Goal: Transaction & Acquisition: Book appointment/travel/reservation

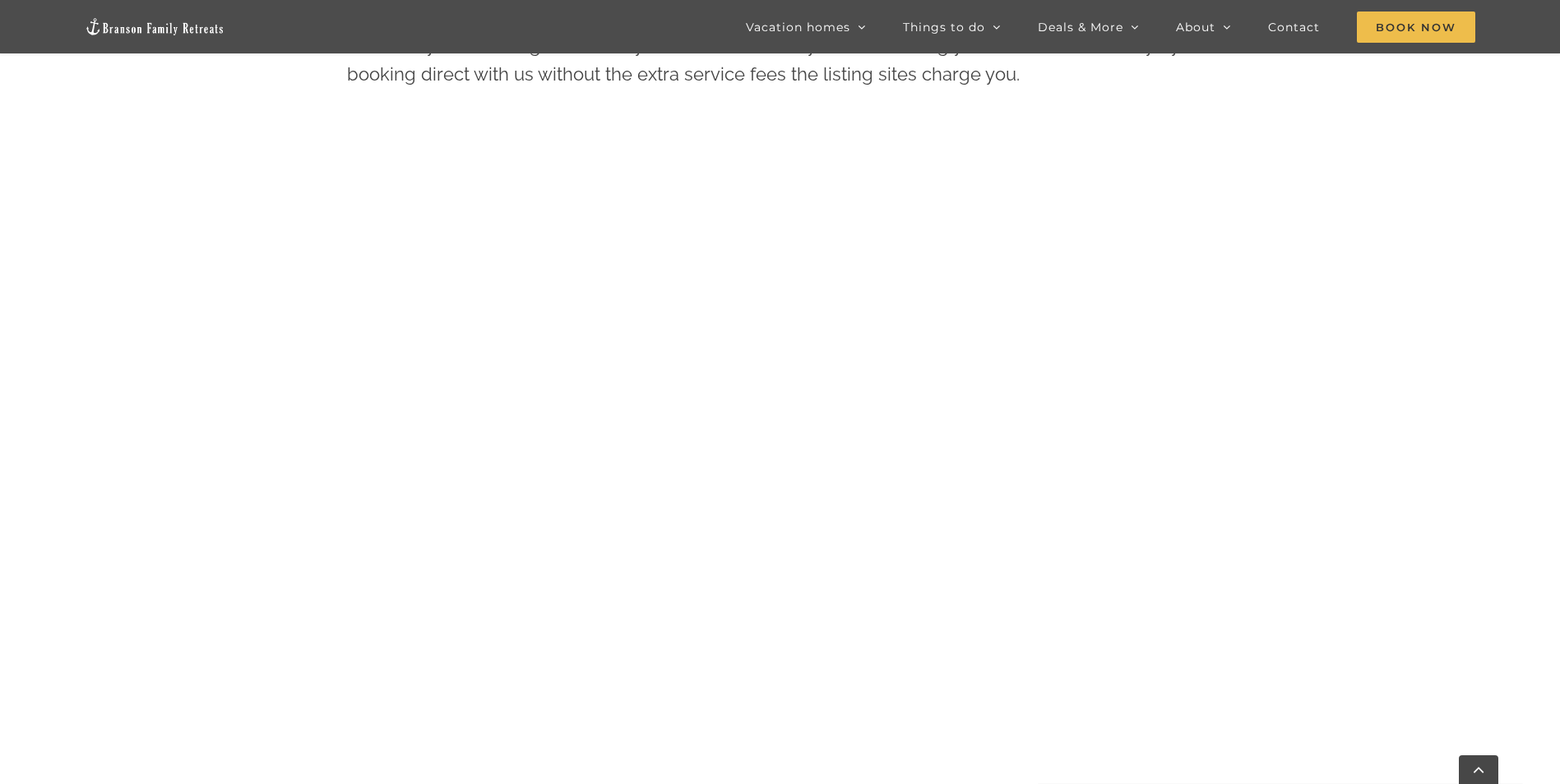
scroll to position [1031, 0]
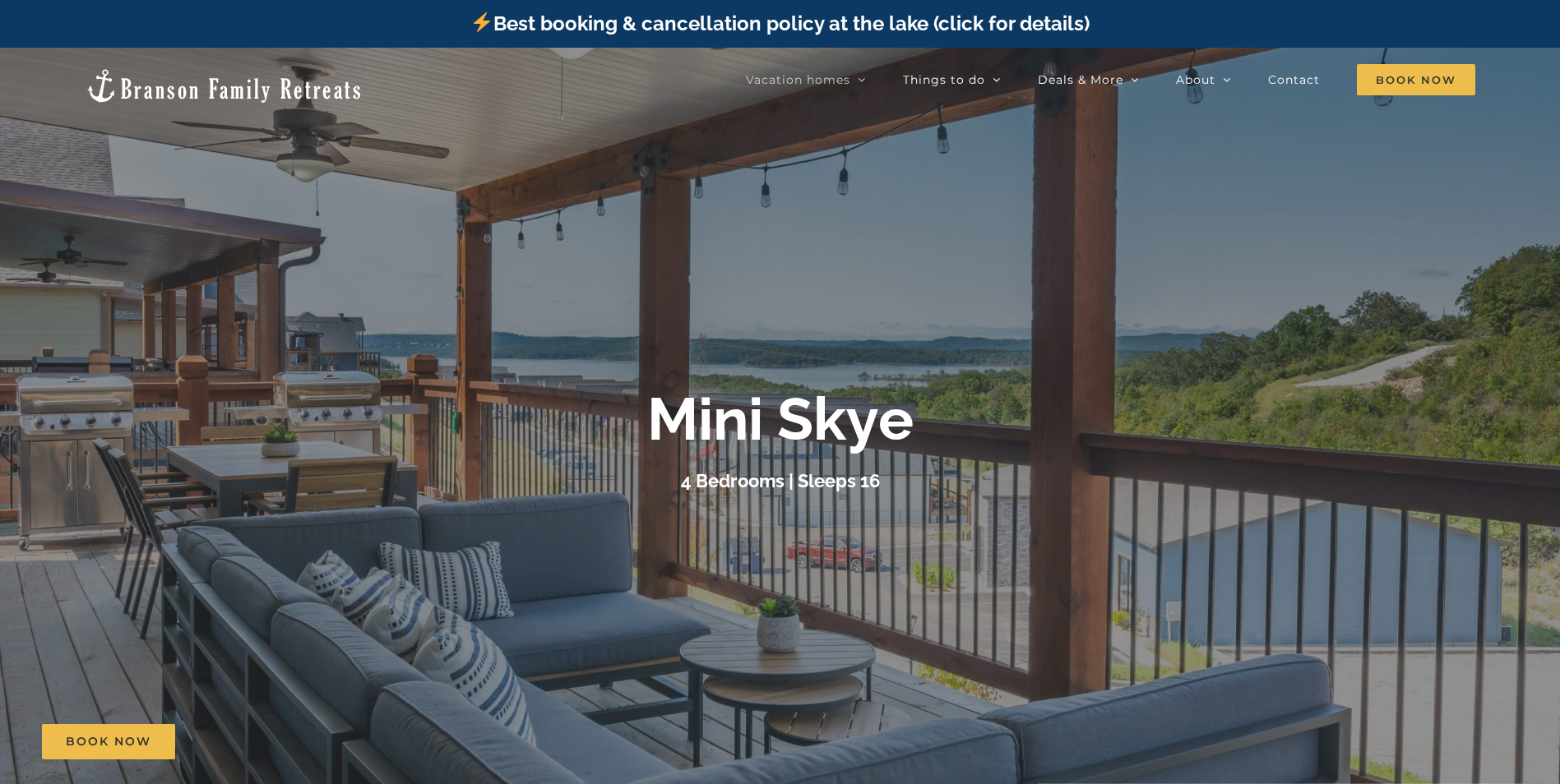
click at [1076, 277] on div at bounding box center [780, 439] width 1560 height 784
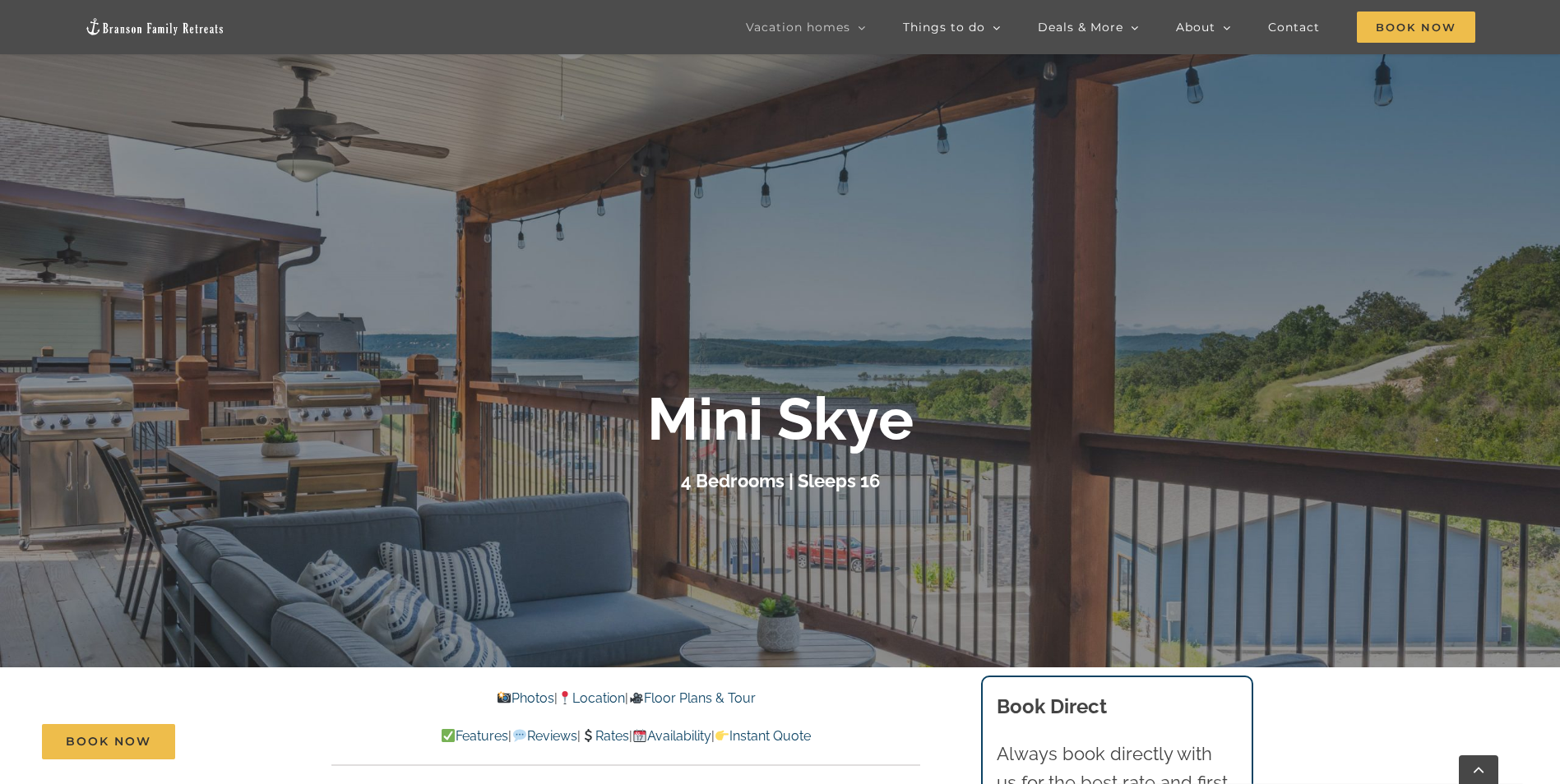
scroll to position [247, 0]
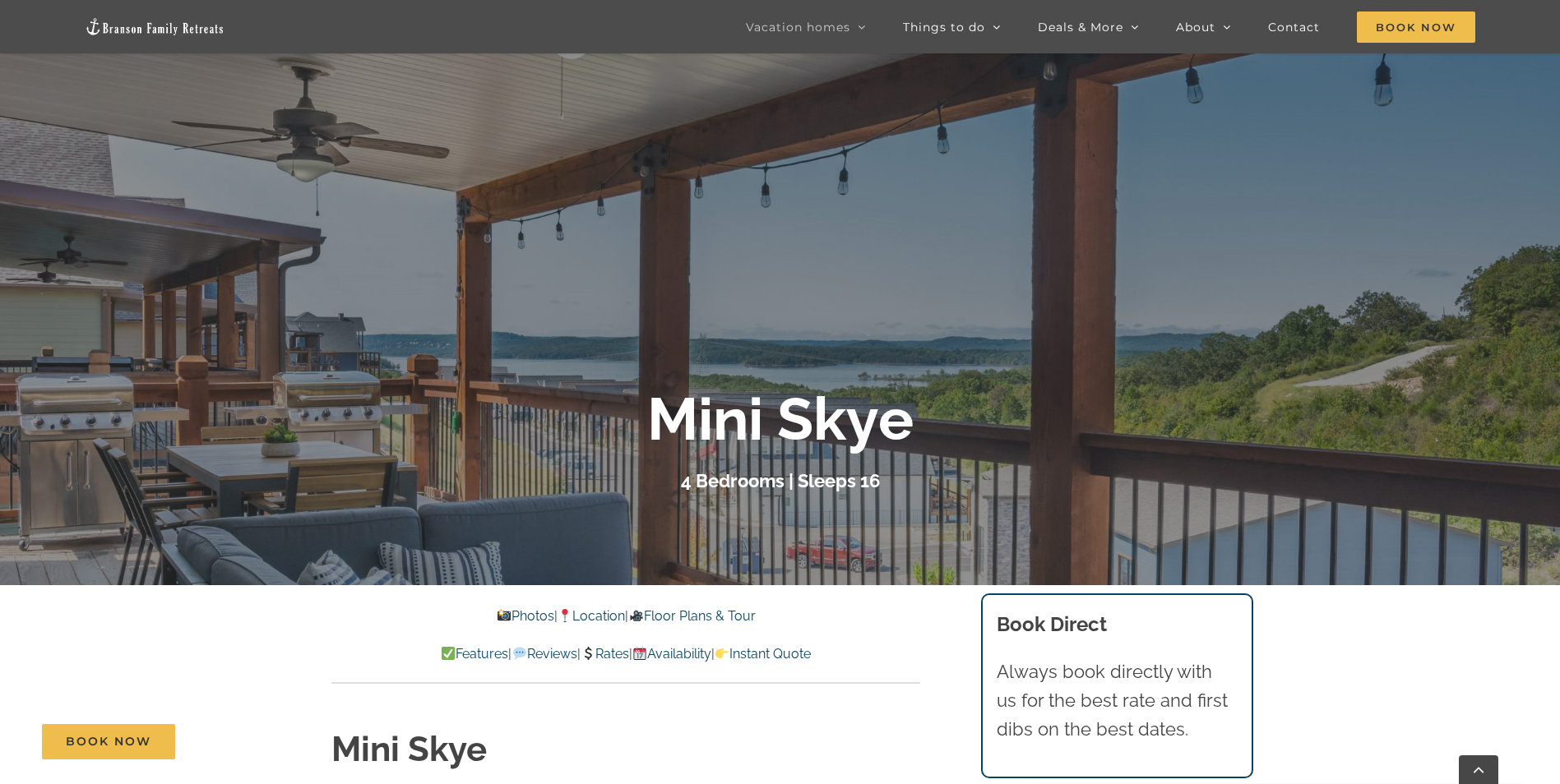
click at [517, 623] on link "Photos" at bounding box center [525, 616] width 57 height 16
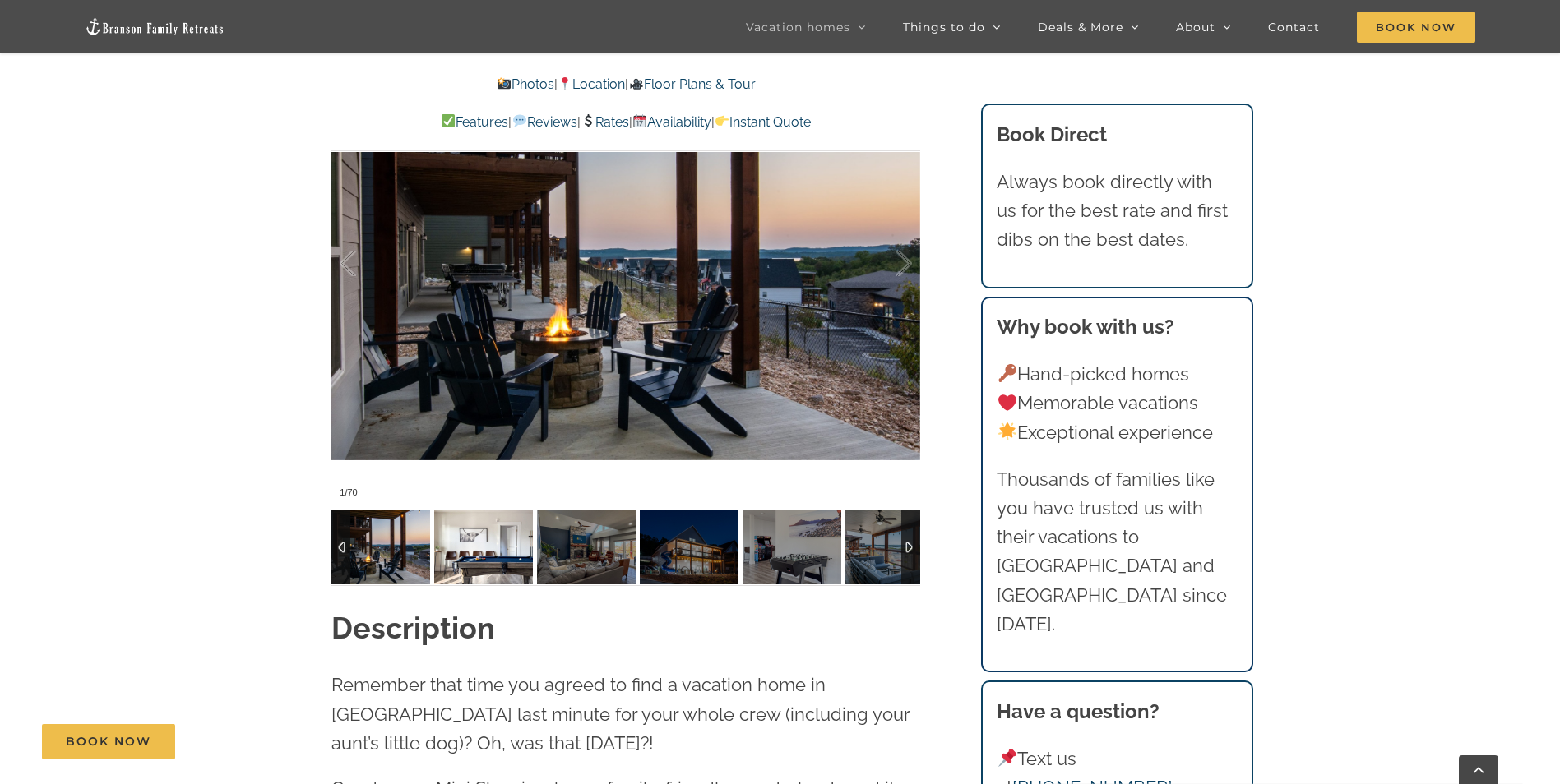
click at [509, 548] on img at bounding box center [484, 548] width 99 height 74
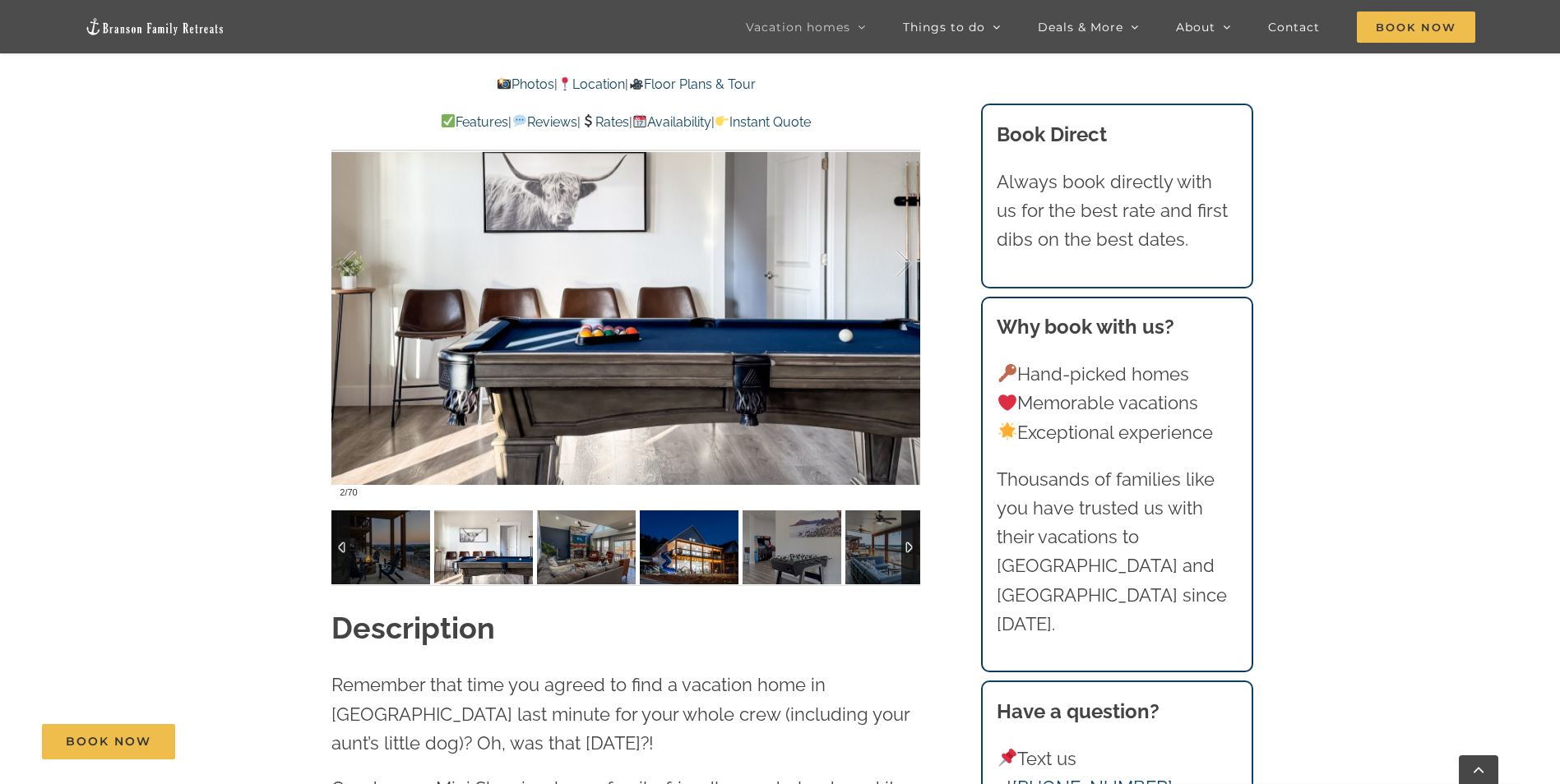
click at [671, 551] on img at bounding box center [689, 548] width 99 height 74
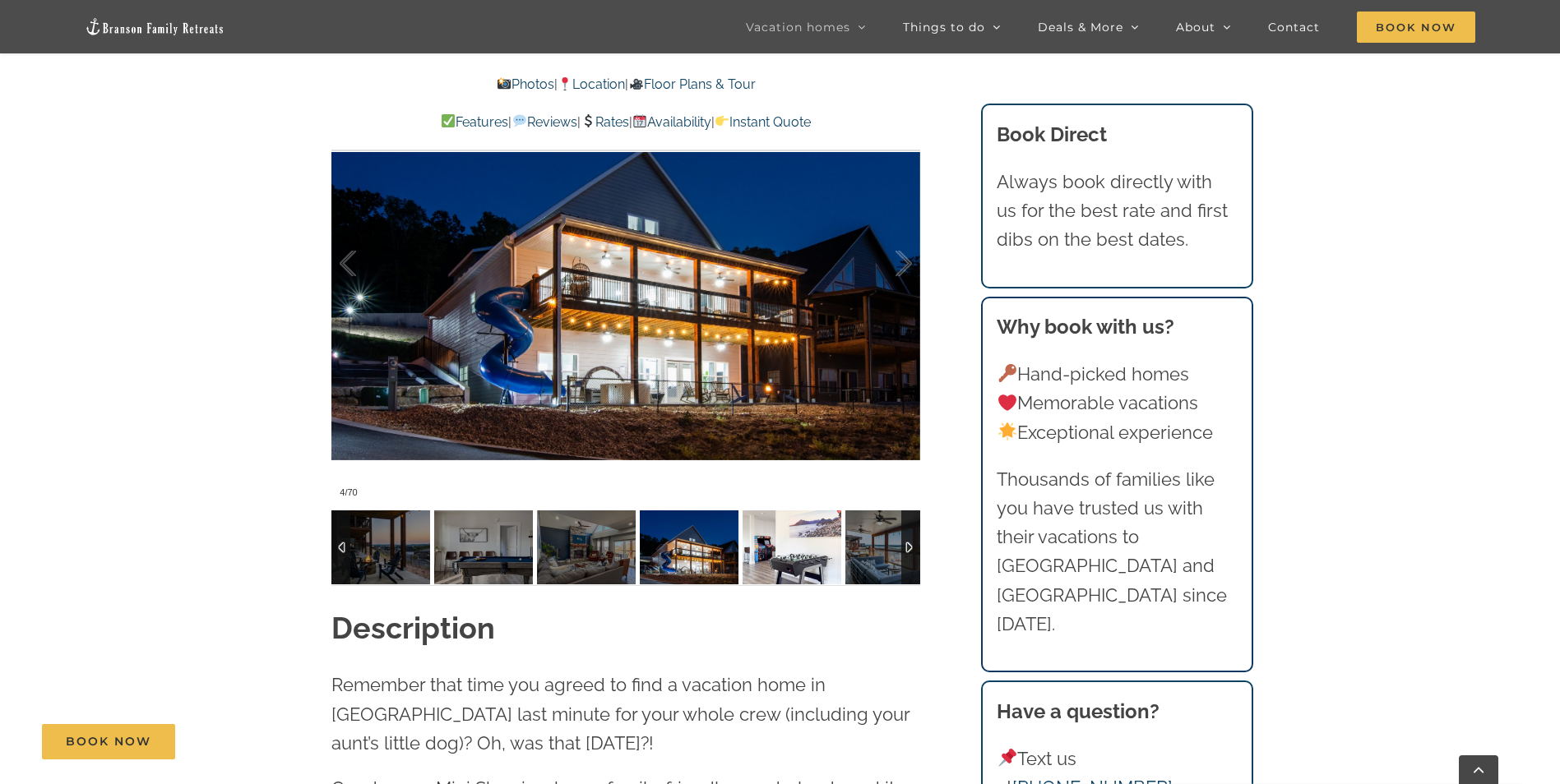
click at [758, 556] on img at bounding box center [792, 548] width 99 height 74
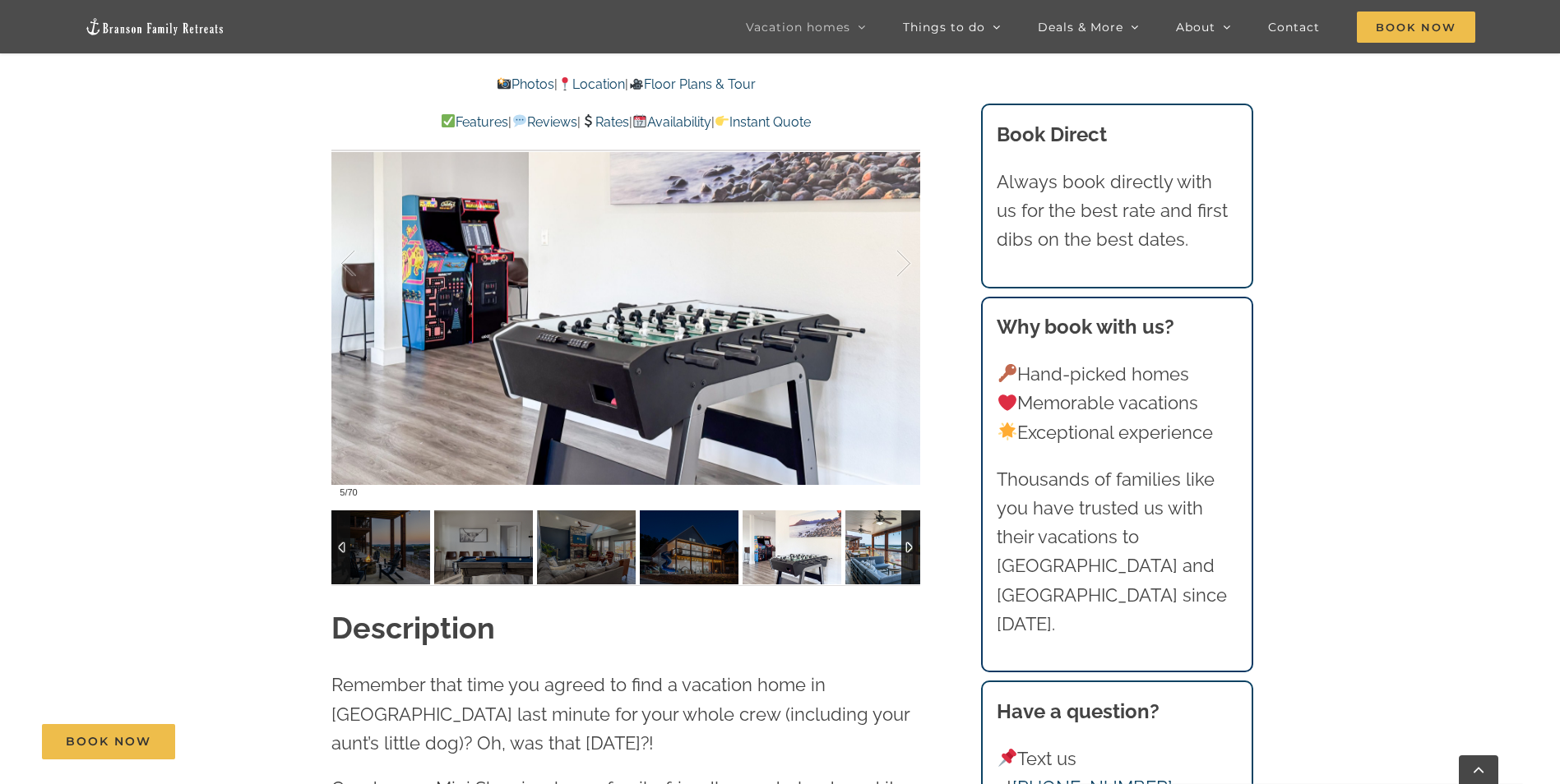
click at [870, 564] on img at bounding box center [895, 548] width 99 height 74
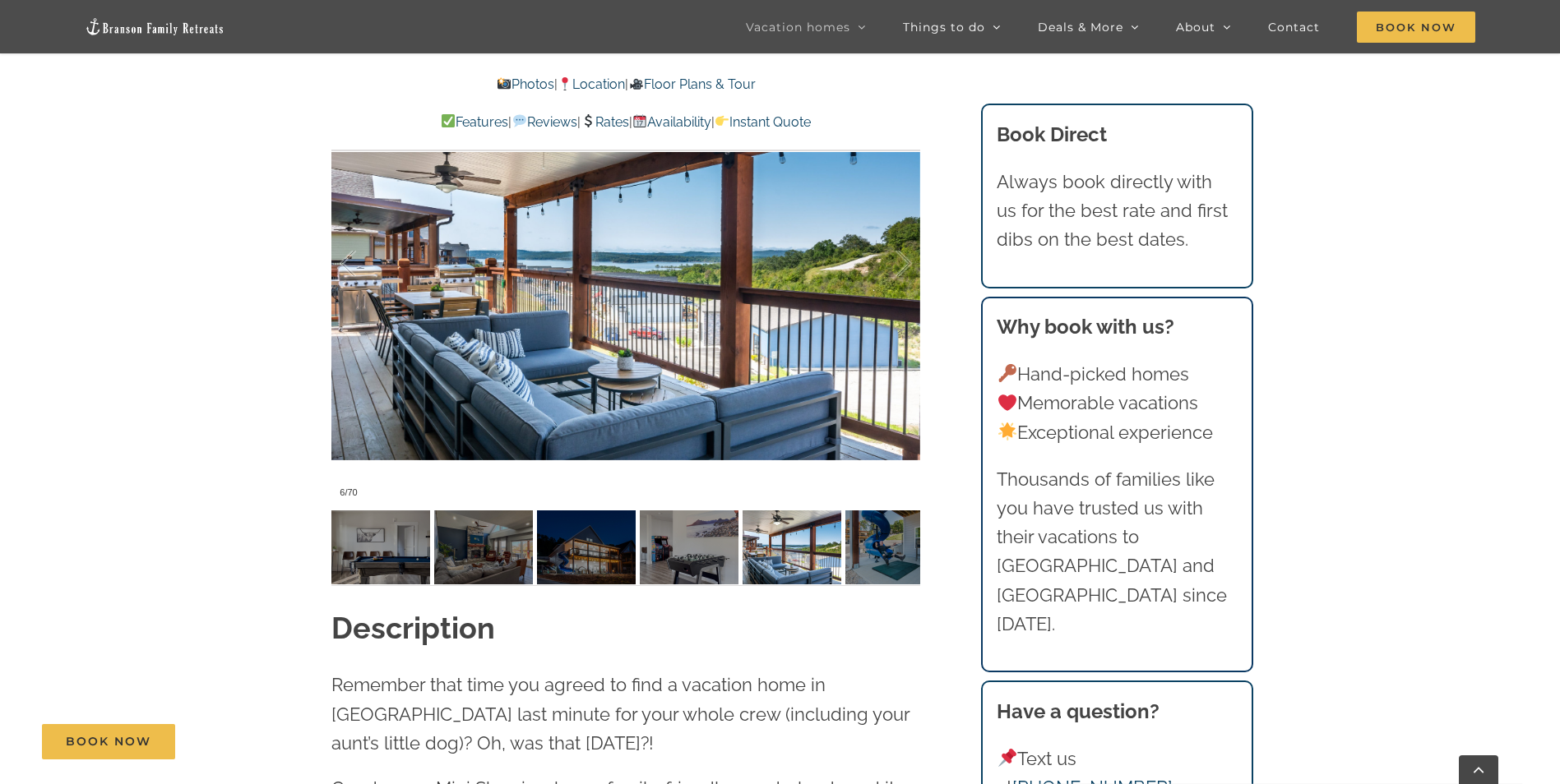
click at [702, 117] on link "Availability" at bounding box center [671, 123] width 79 height 16
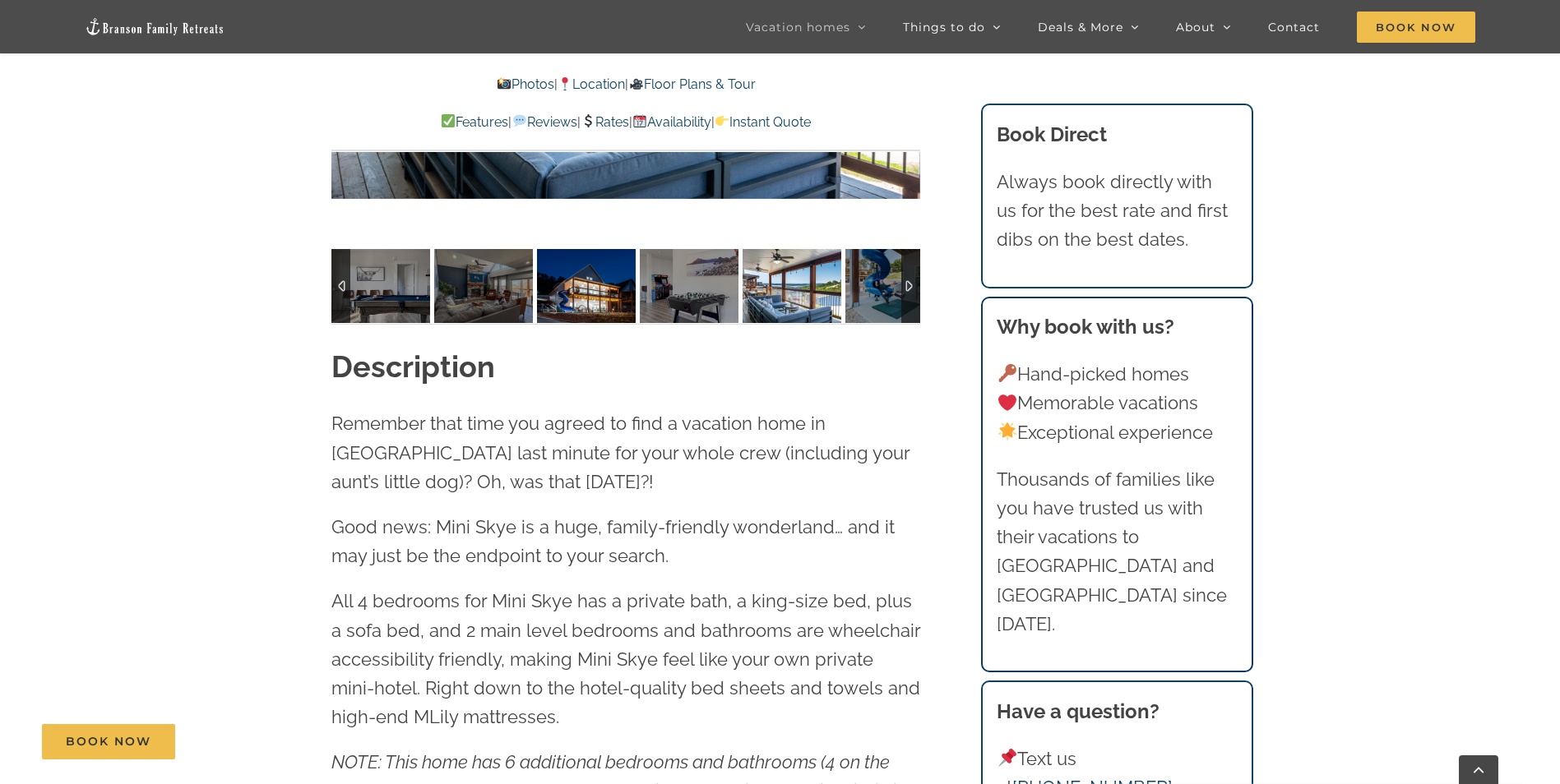
scroll to position [1851, 0]
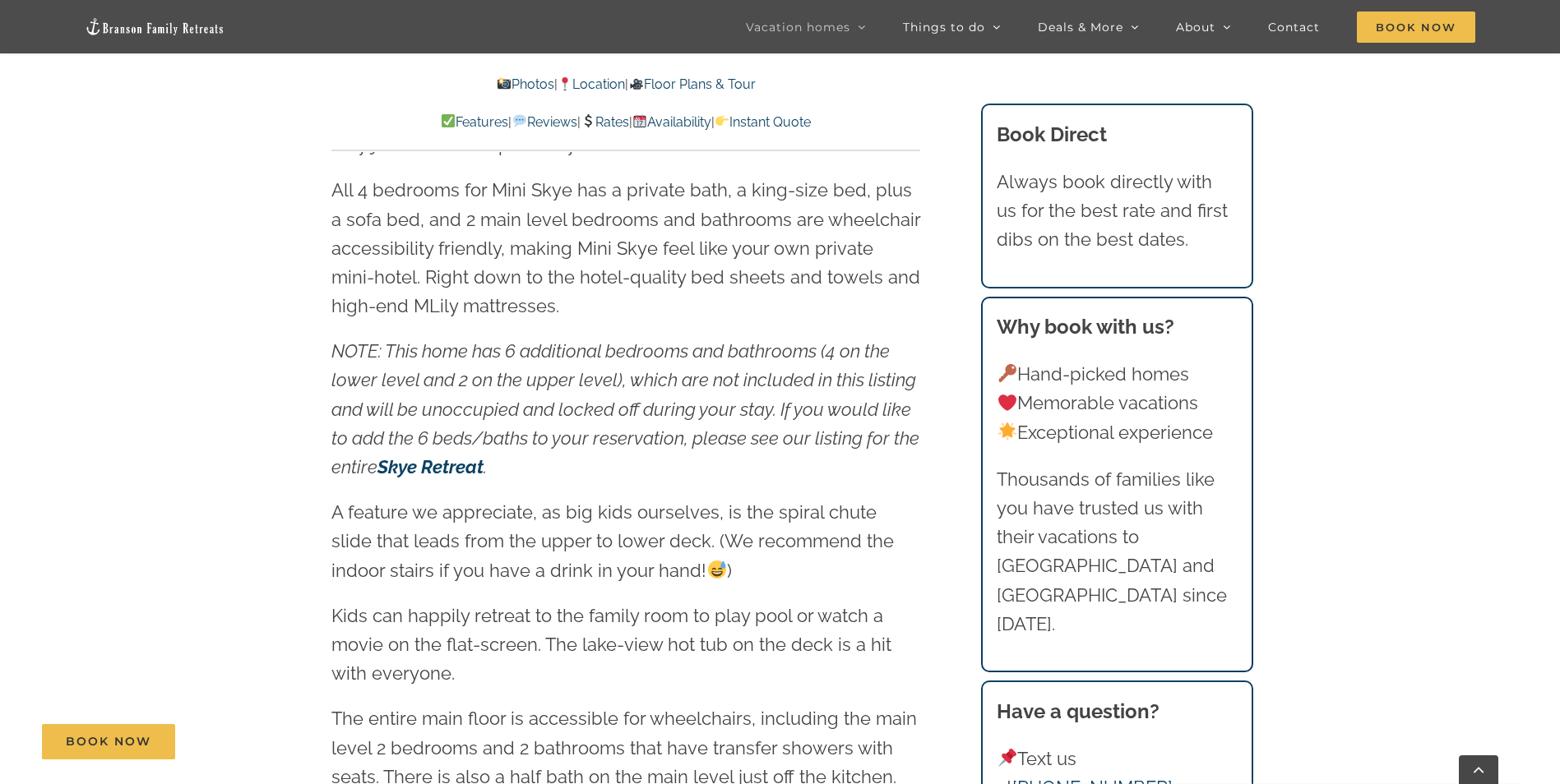
click at [606, 127] on link "Rates" at bounding box center [604, 123] width 49 height 16
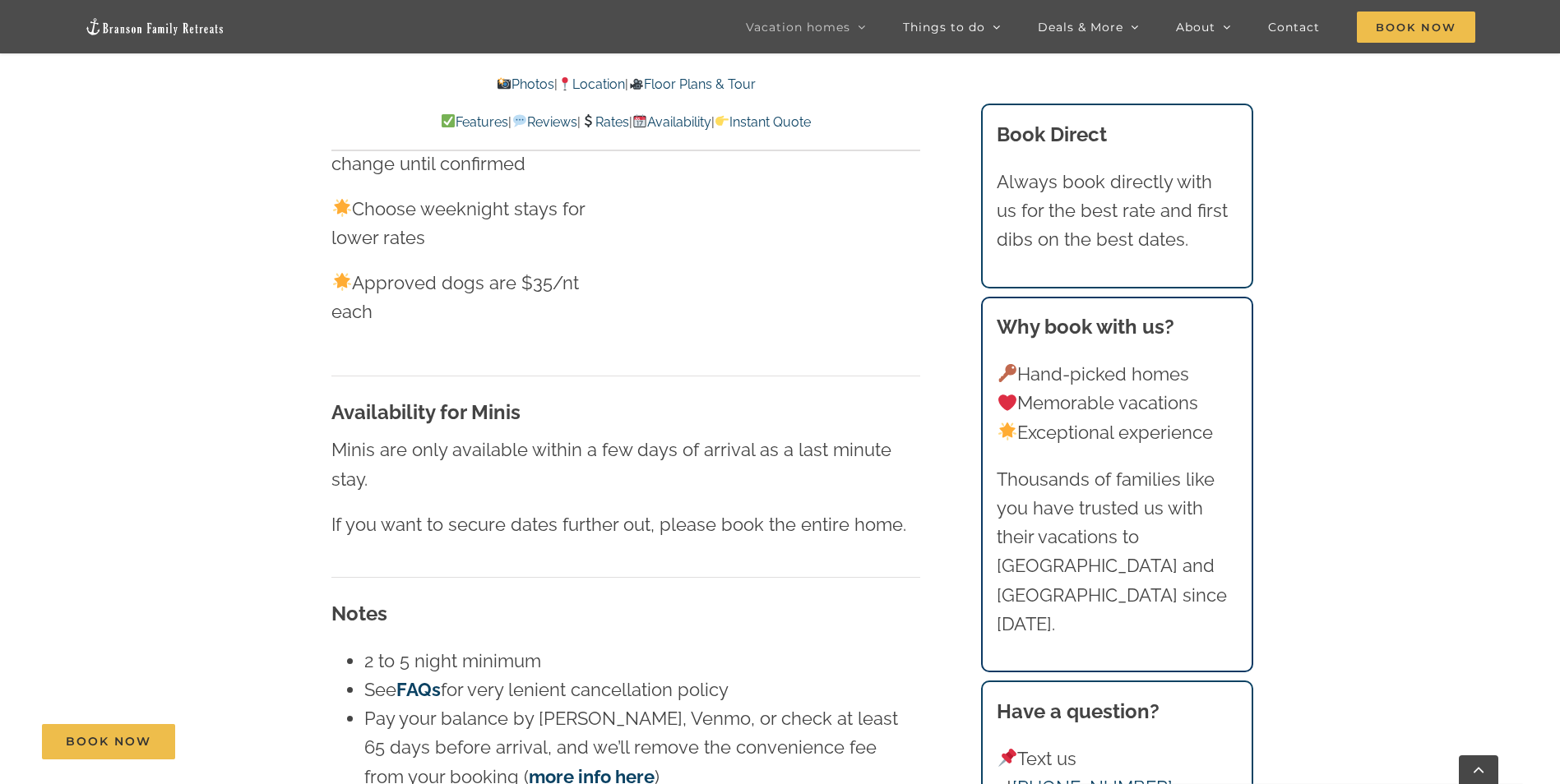
scroll to position [9496, 0]
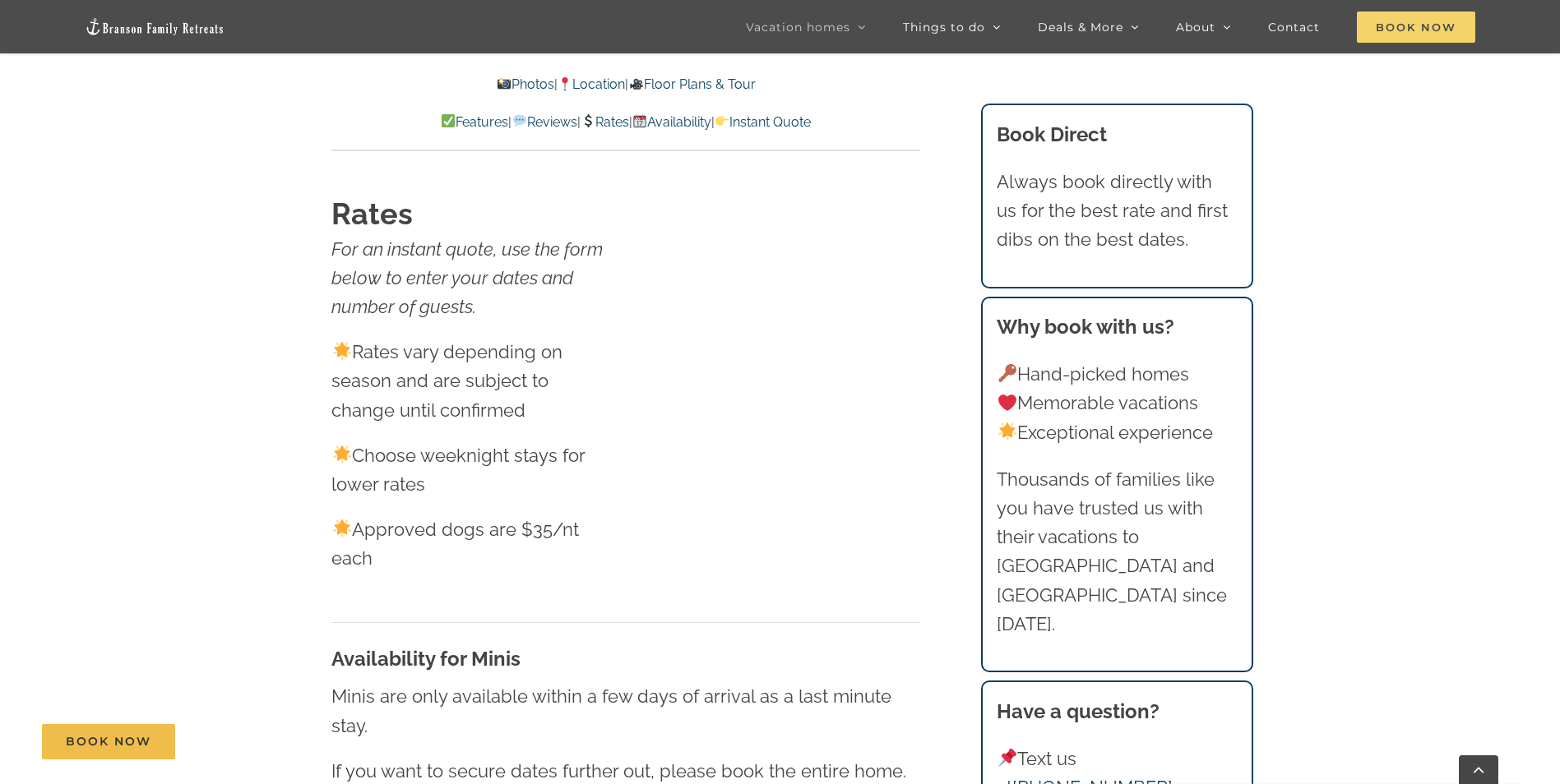
click at [1391, 27] on span "Book Now" at bounding box center [1416, 26] width 118 height 31
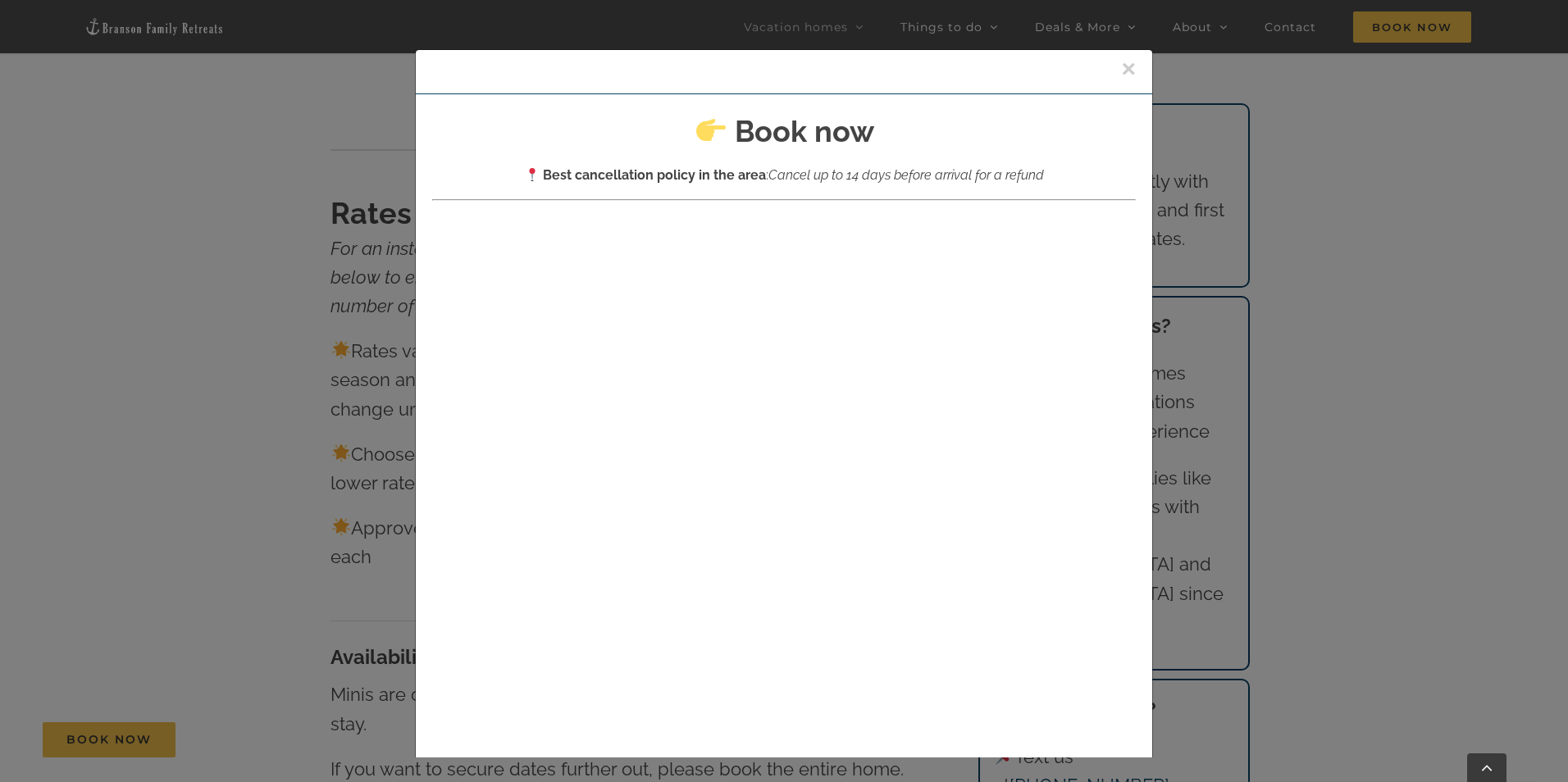
click at [1121, 69] on button "×" at bounding box center [1128, 69] width 15 height 25
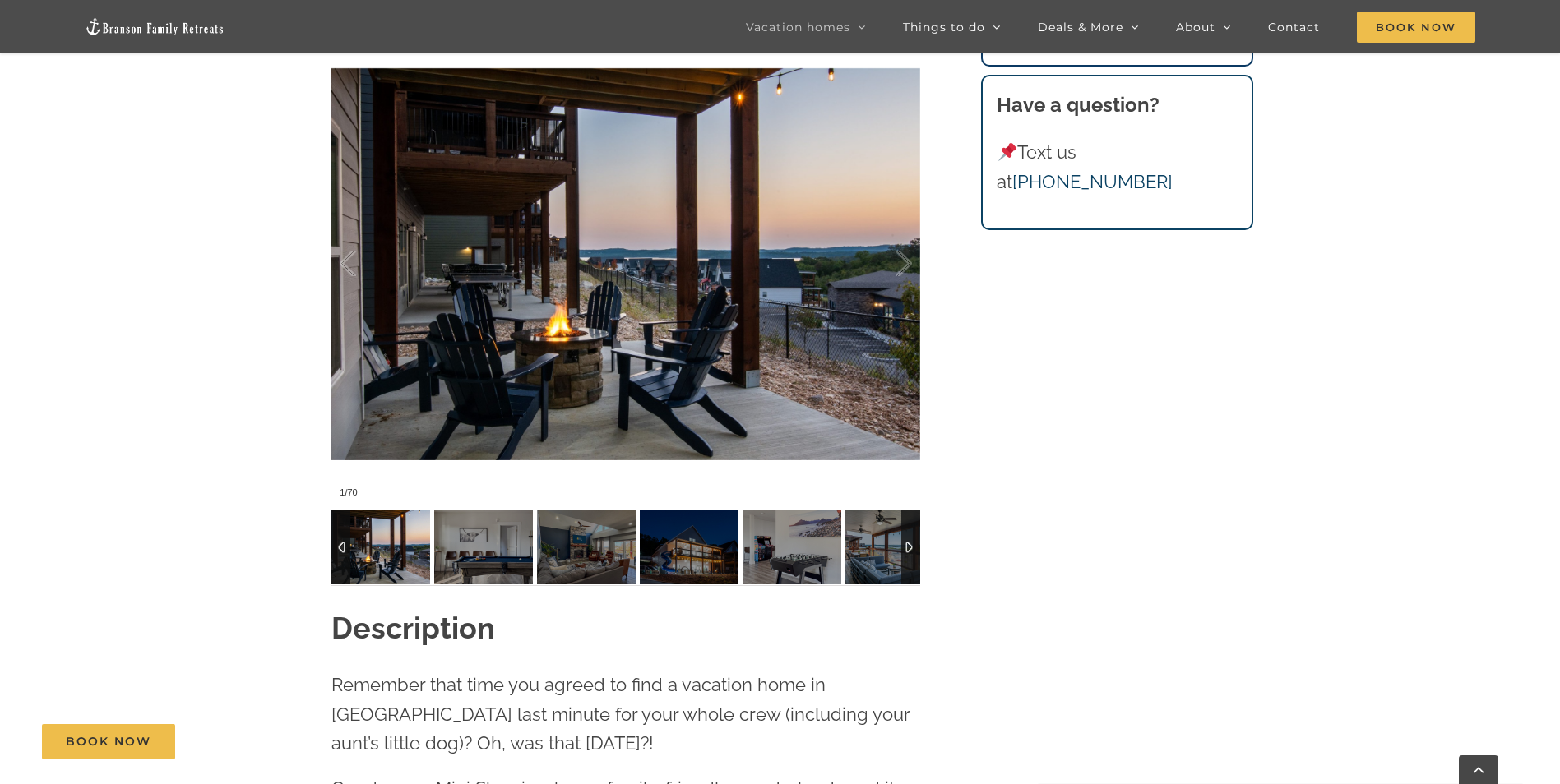
scroll to position [247, 0]
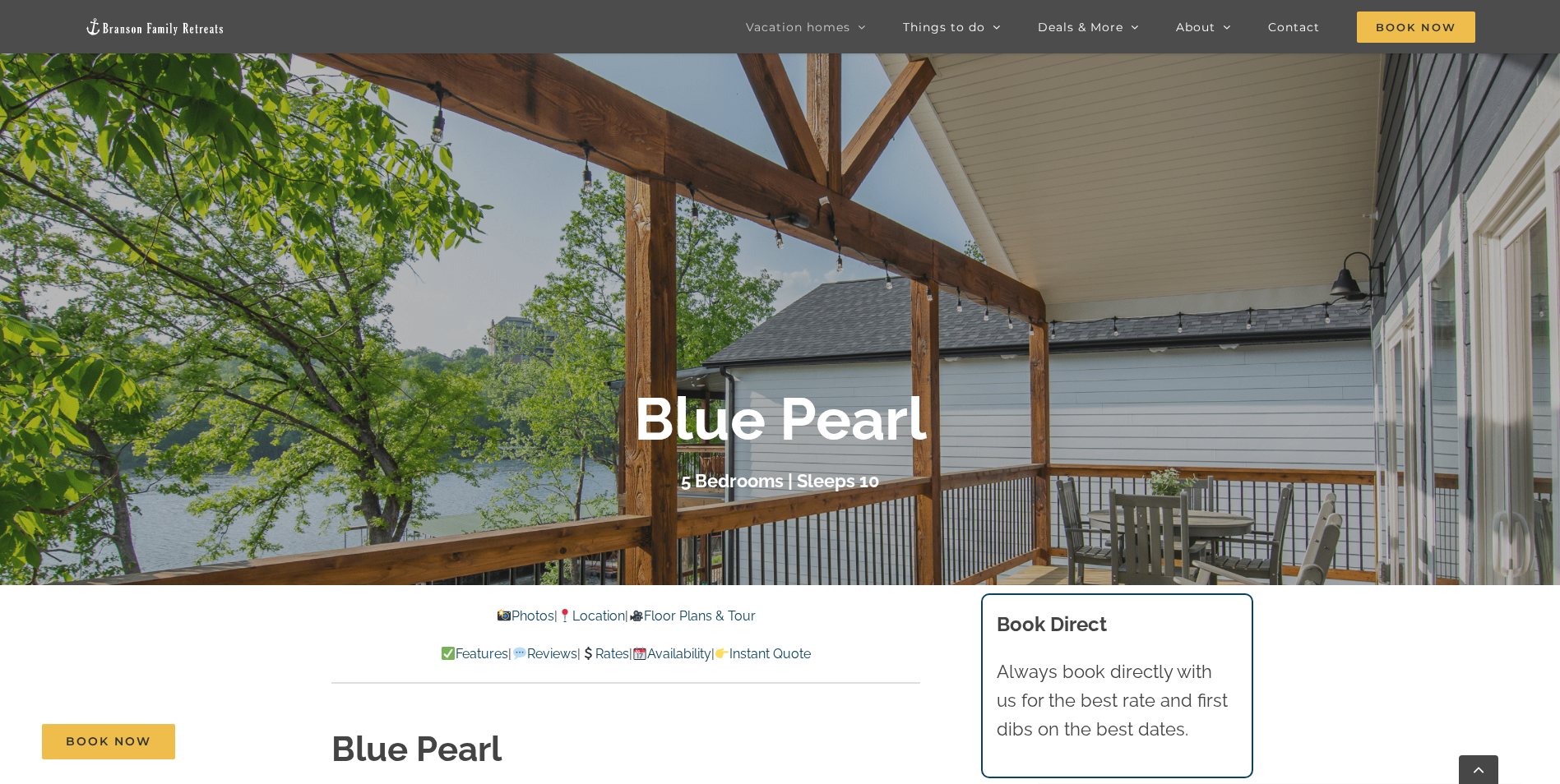
scroll to position [329, 0]
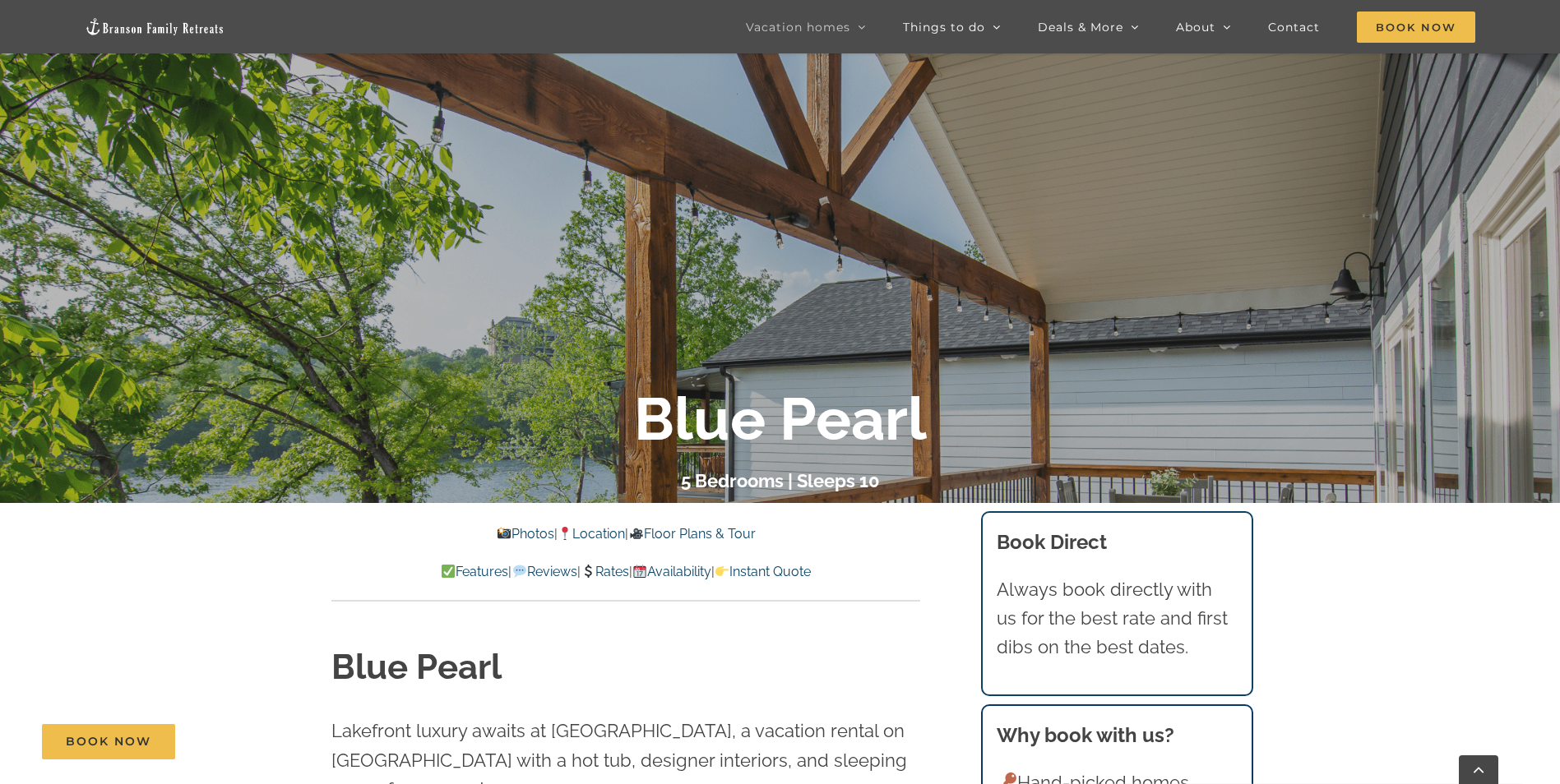
click at [682, 571] on link "Availability" at bounding box center [671, 571] width 79 height 16
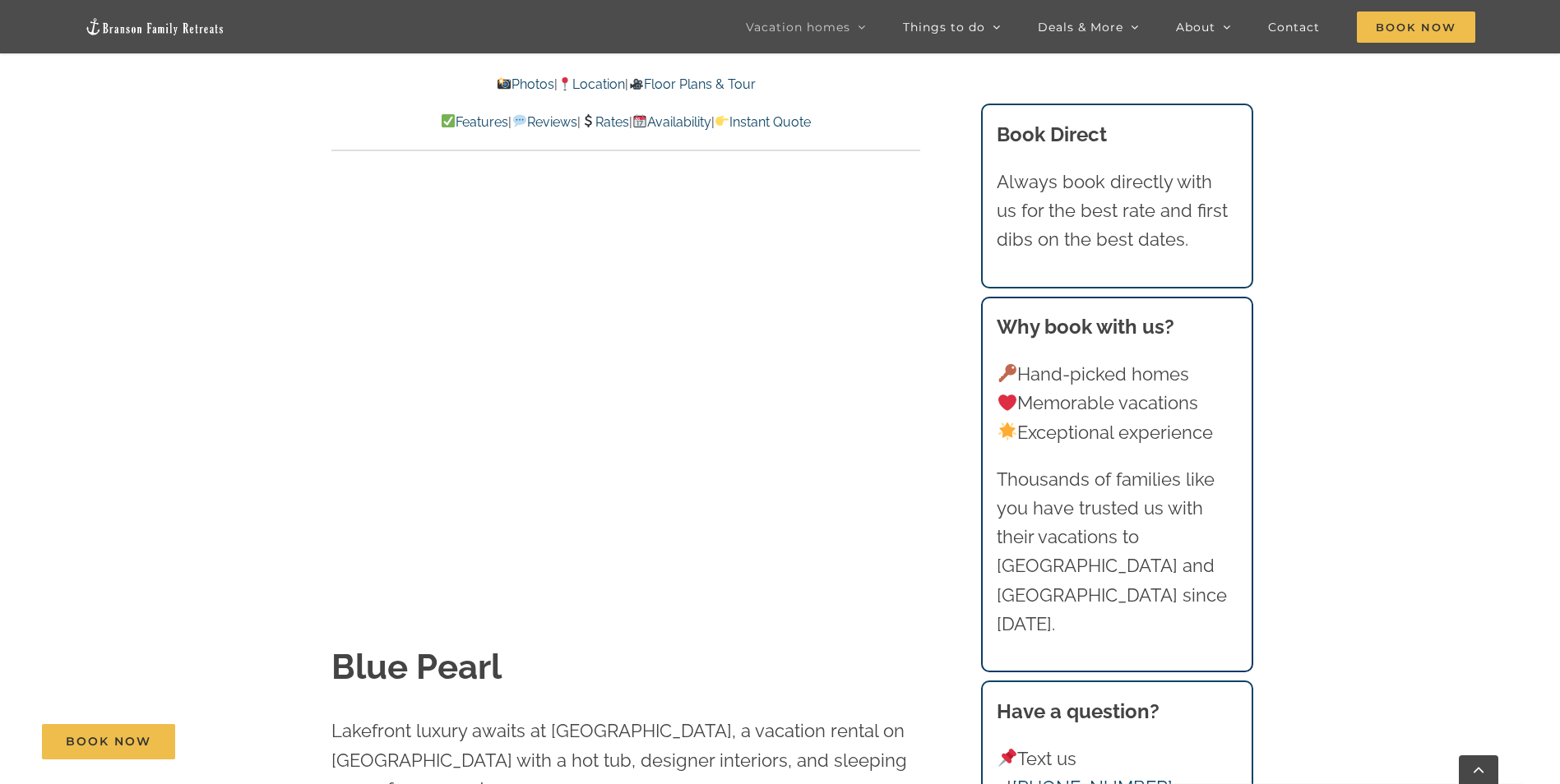
scroll to position [8496, 0]
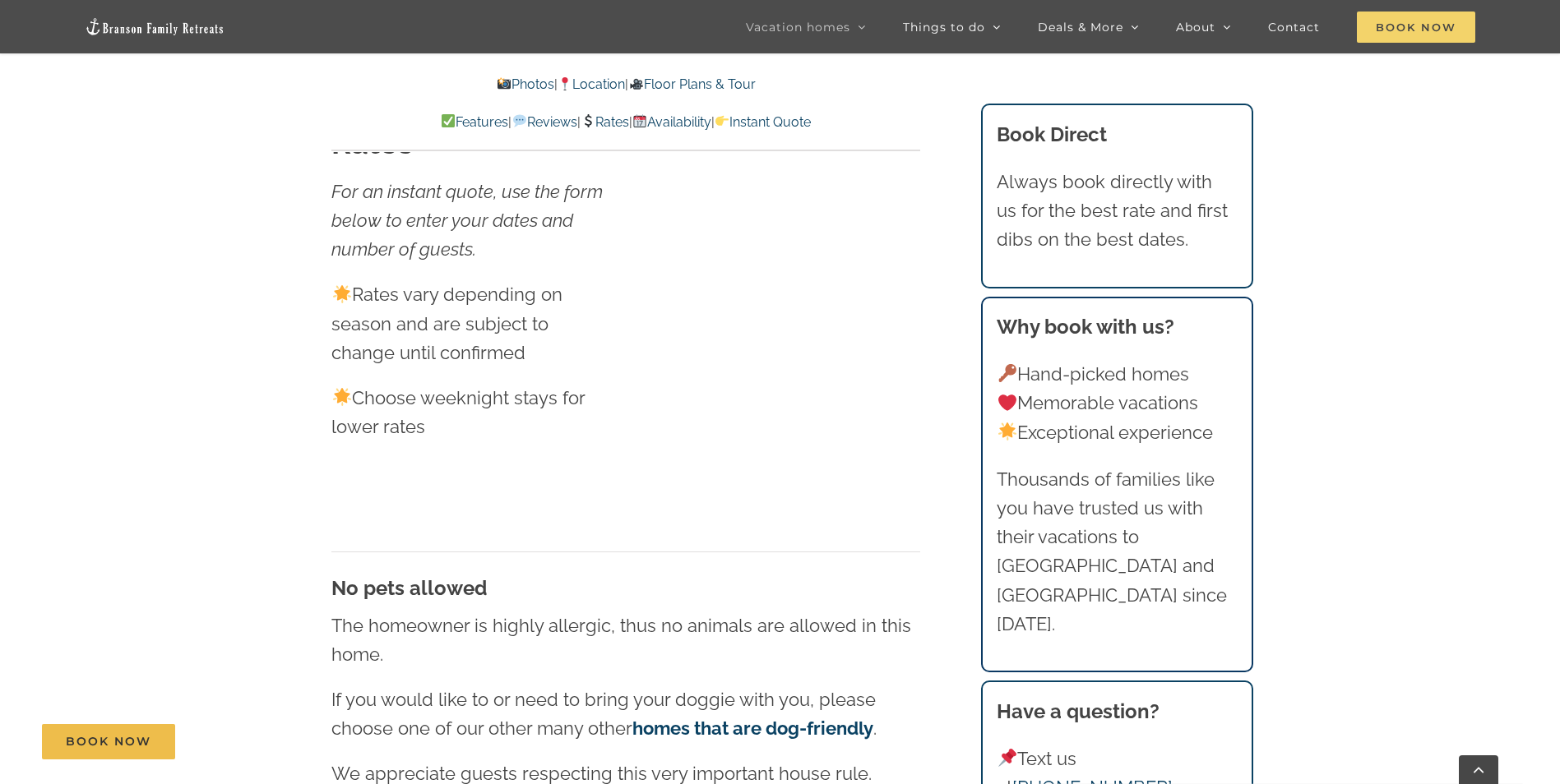
click at [1383, 34] on span "Book Now" at bounding box center [1416, 26] width 118 height 31
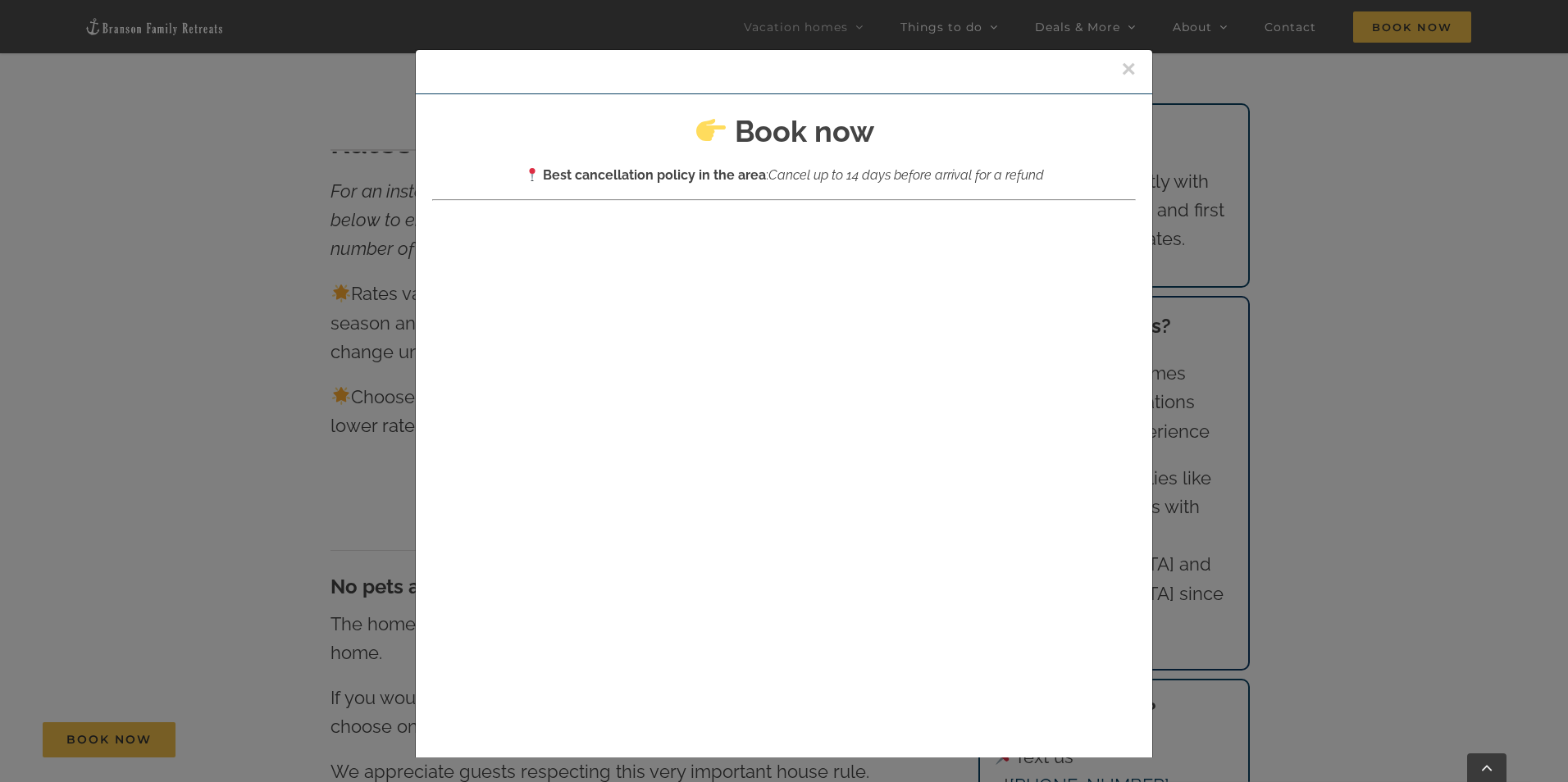
click at [1121, 64] on button "×" at bounding box center [1128, 69] width 15 height 25
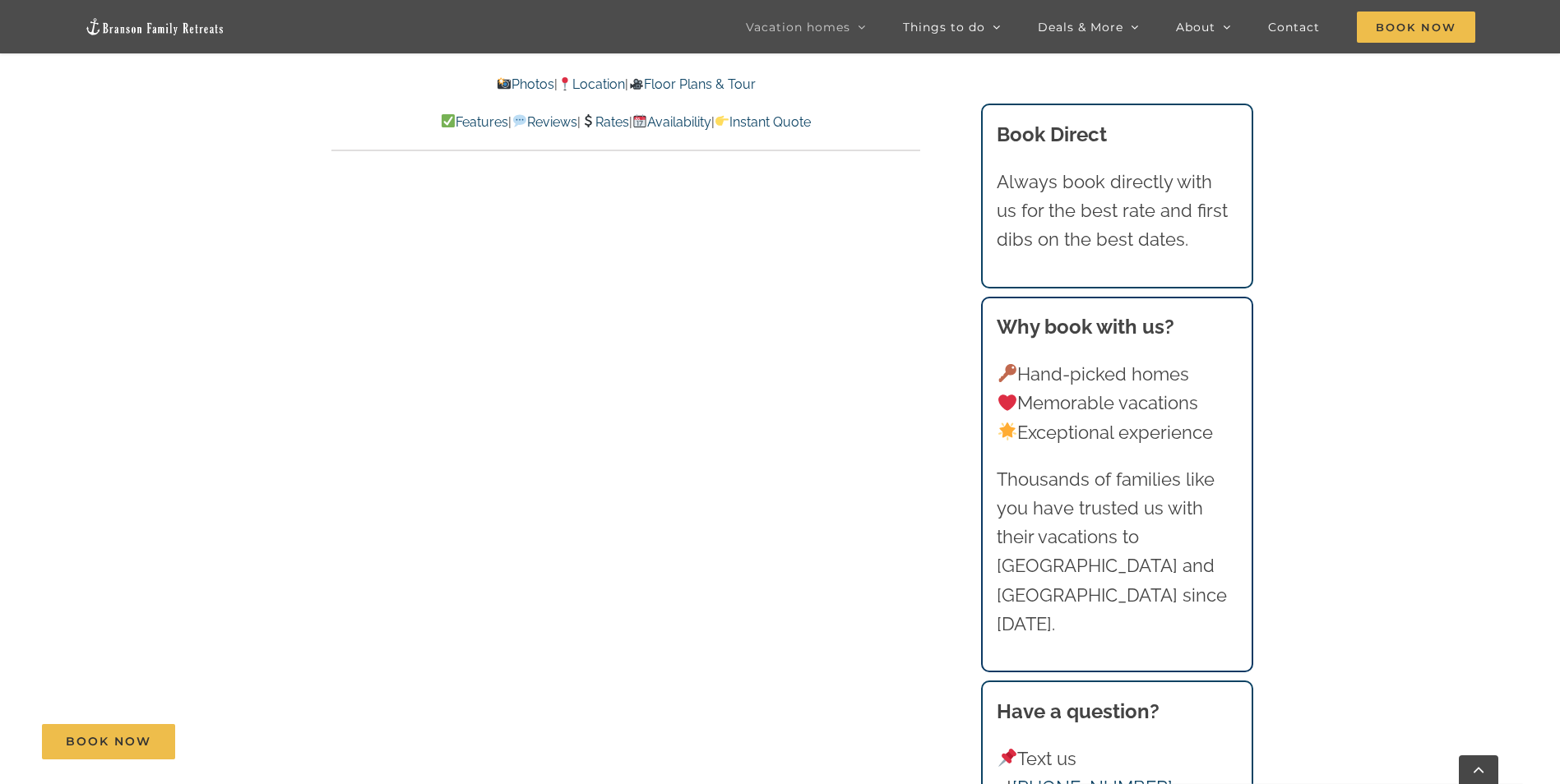
scroll to position [7016, 0]
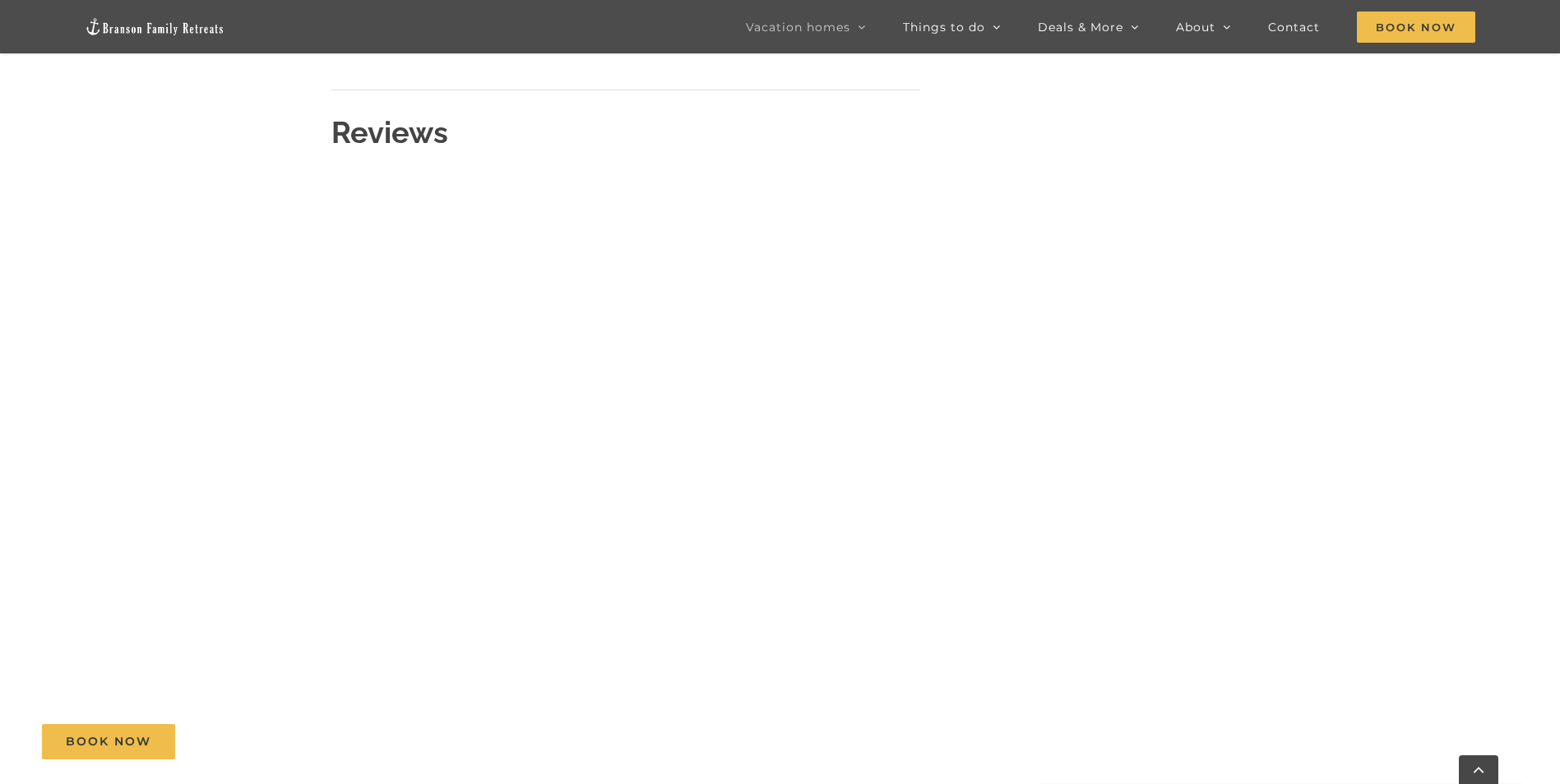
scroll to position [329, 0]
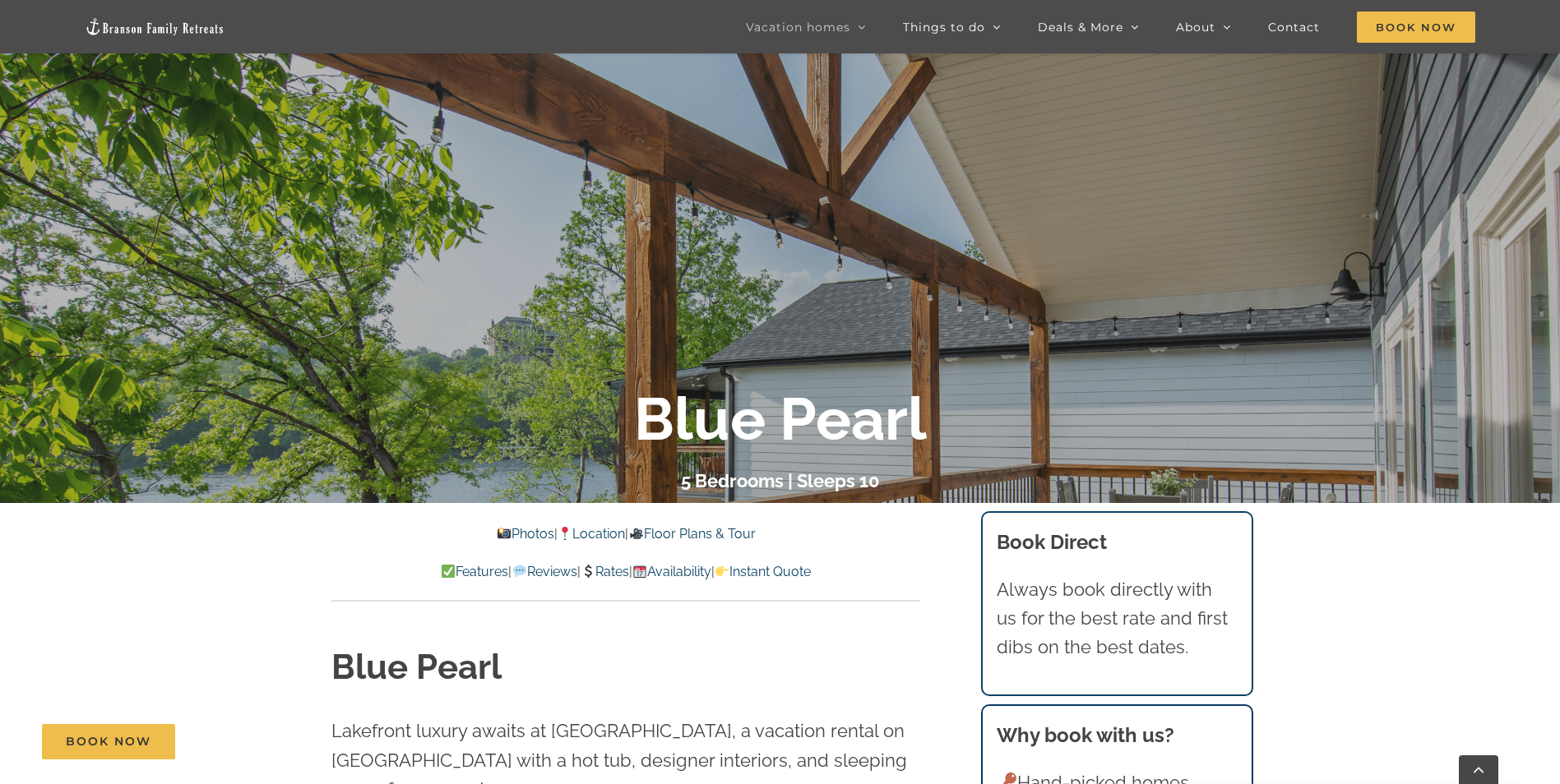
click at [499, 528] on link "Photos" at bounding box center [525, 534] width 57 height 16
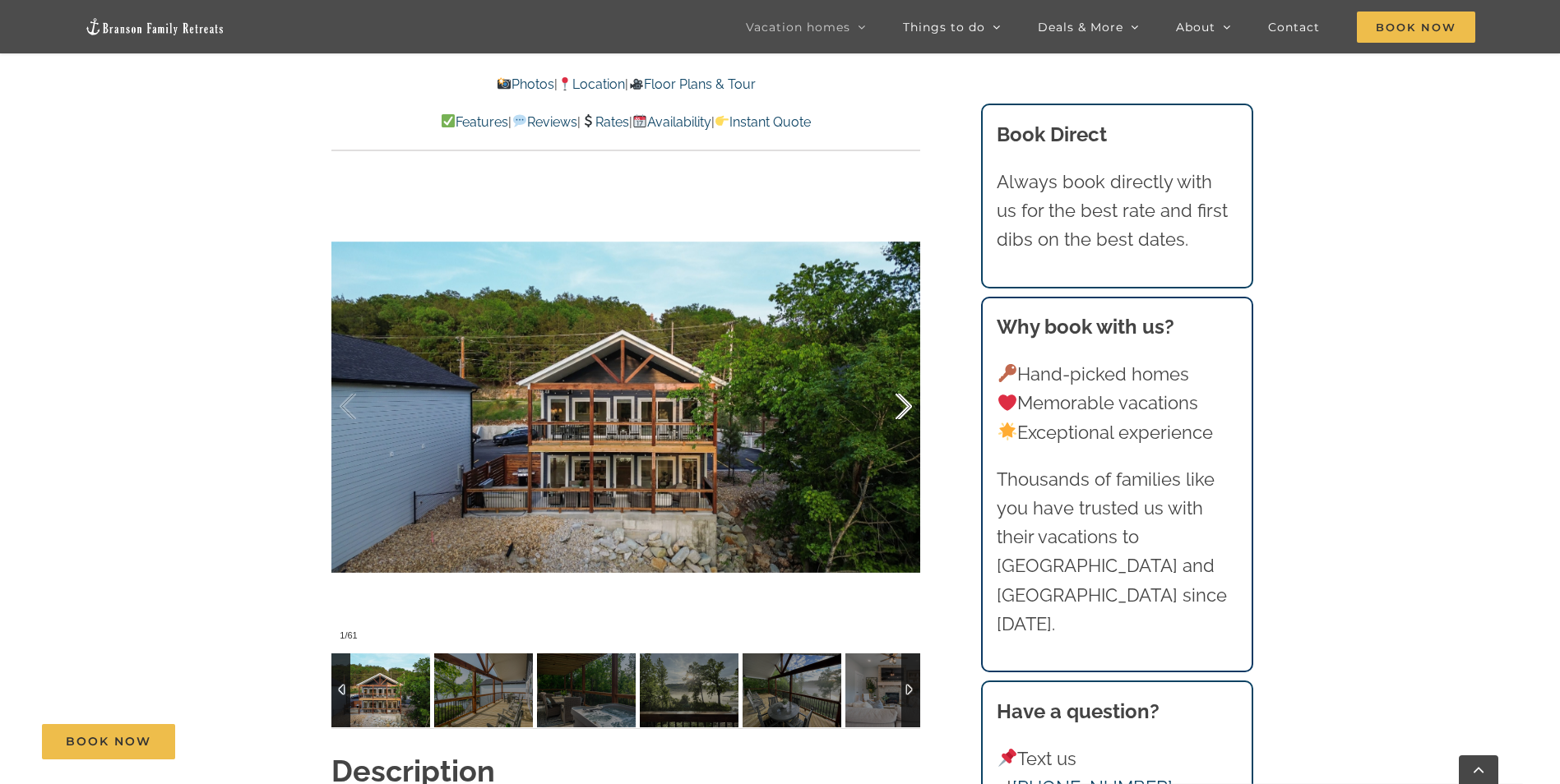
click at [890, 399] on div at bounding box center [887, 407] width 51 height 102
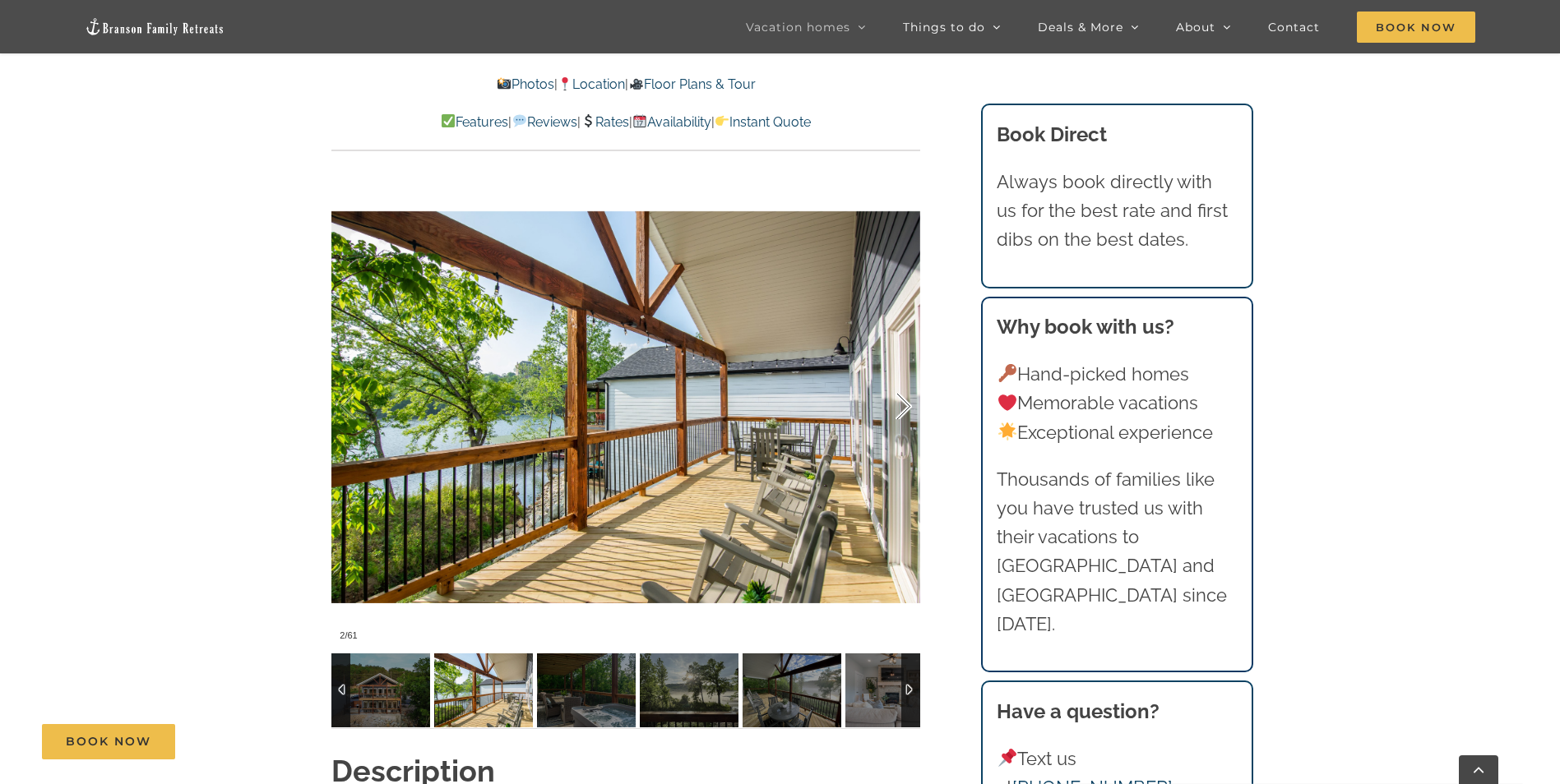
click at [890, 399] on div at bounding box center [887, 407] width 51 height 102
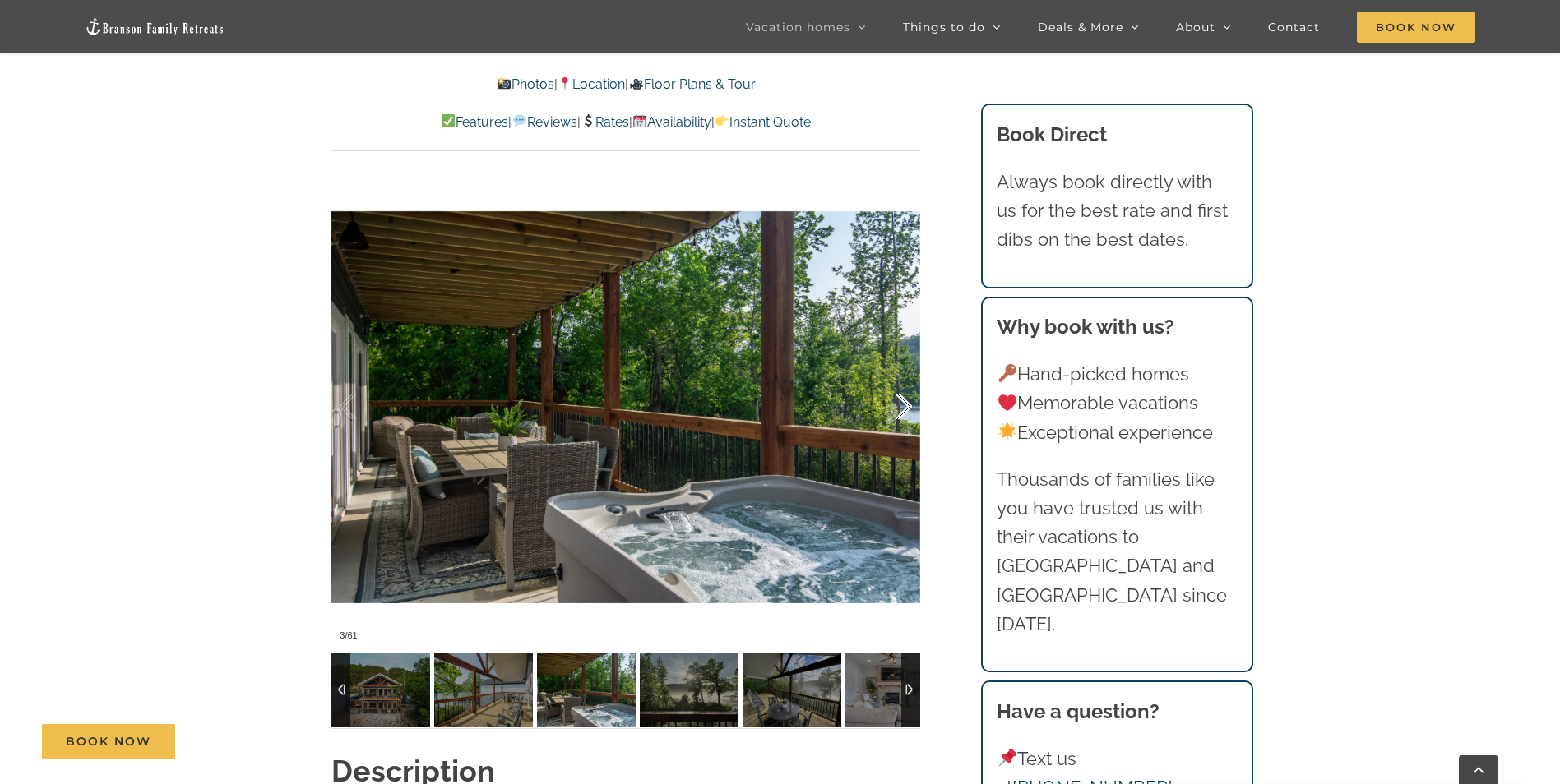
click at [890, 399] on div at bounding box center [887, 407] width 51 height 102
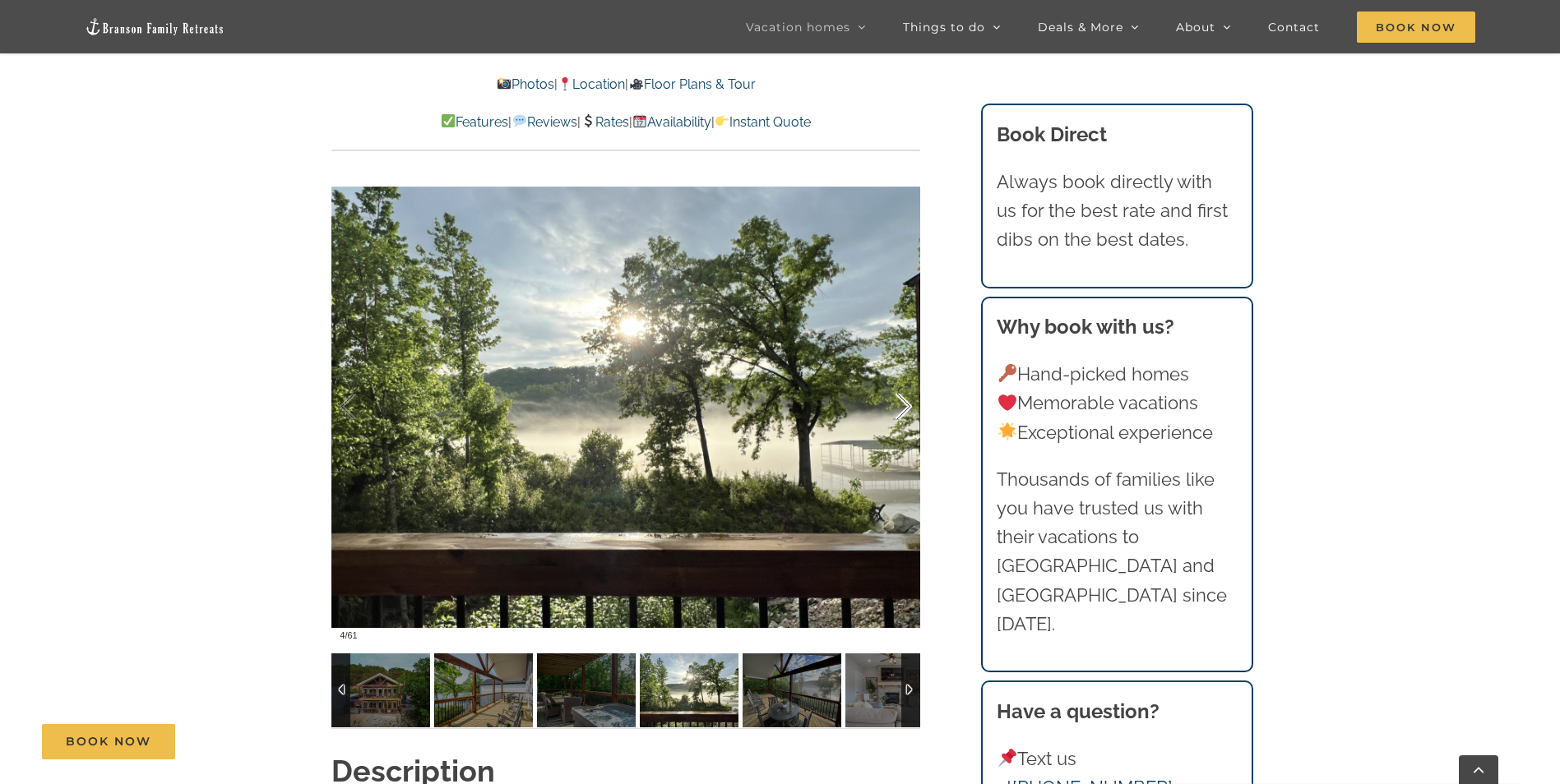
click at [890, 399] on div at bounding box center [887, 407] width 51 height 102
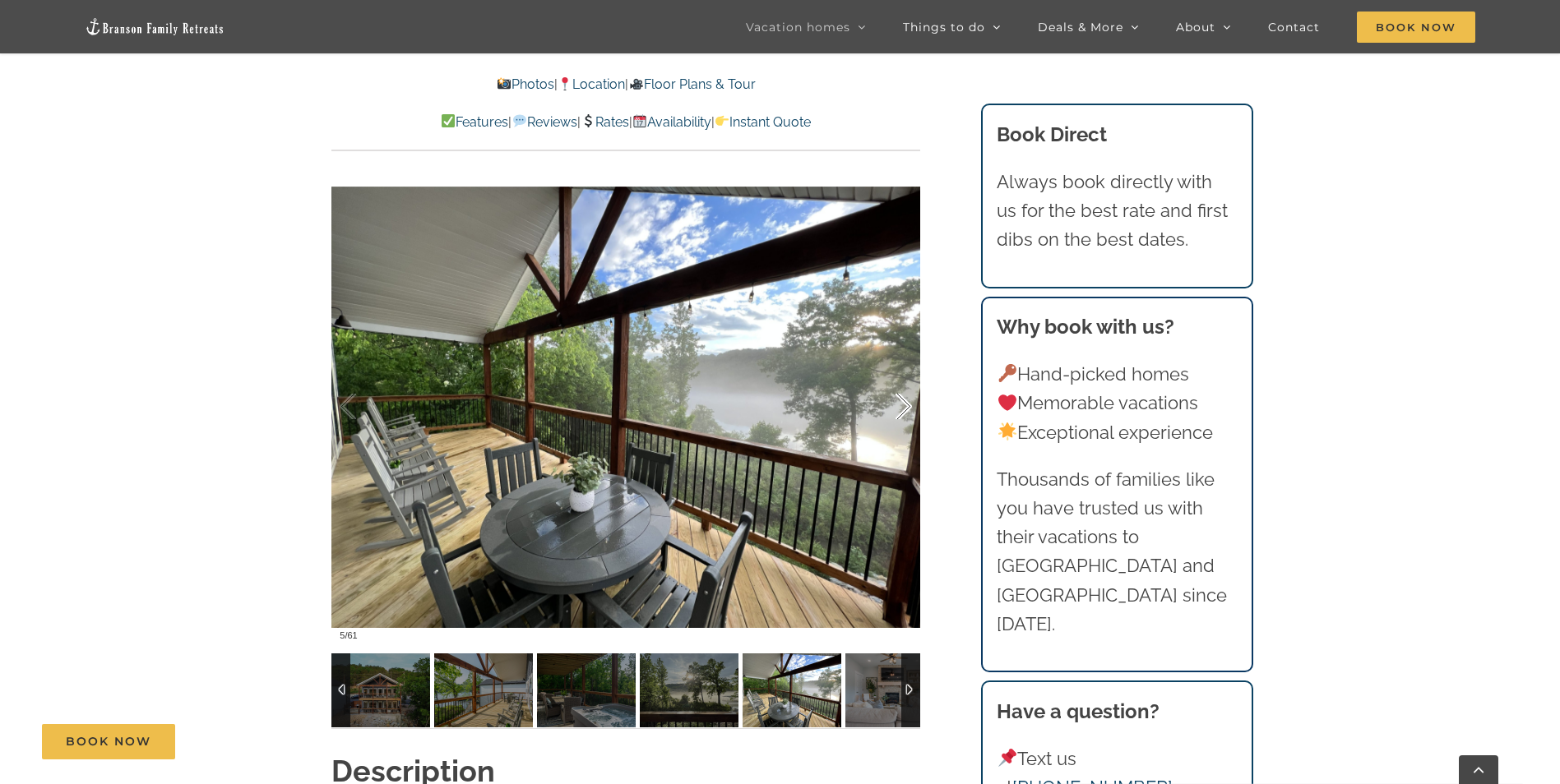
click at [890, 399] on div at bounding box center [887, 407] width 51 height 102
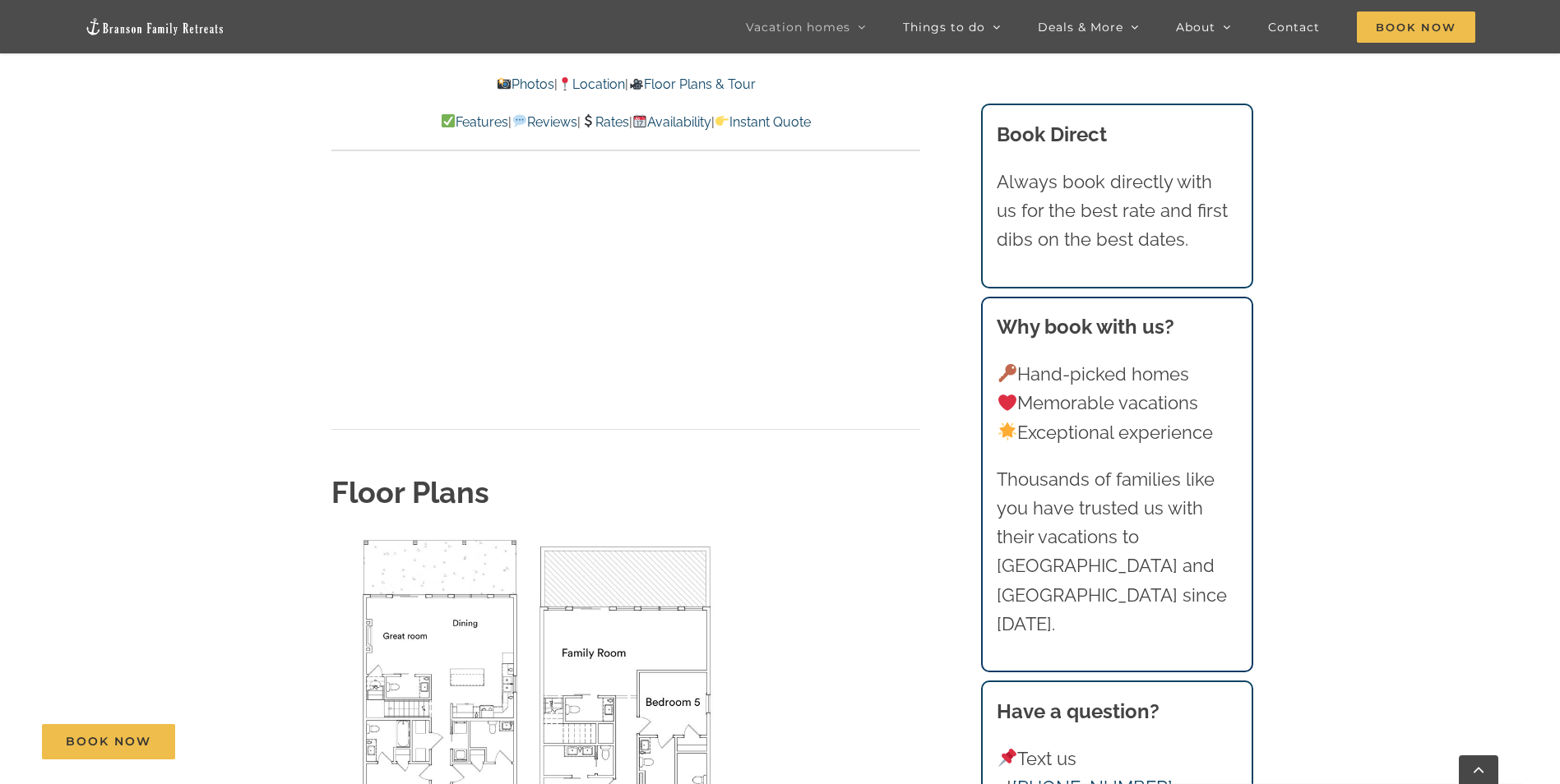
scroll to position [5424, 0]
